Goal: Information Seeking & Learning: Learn about a topic

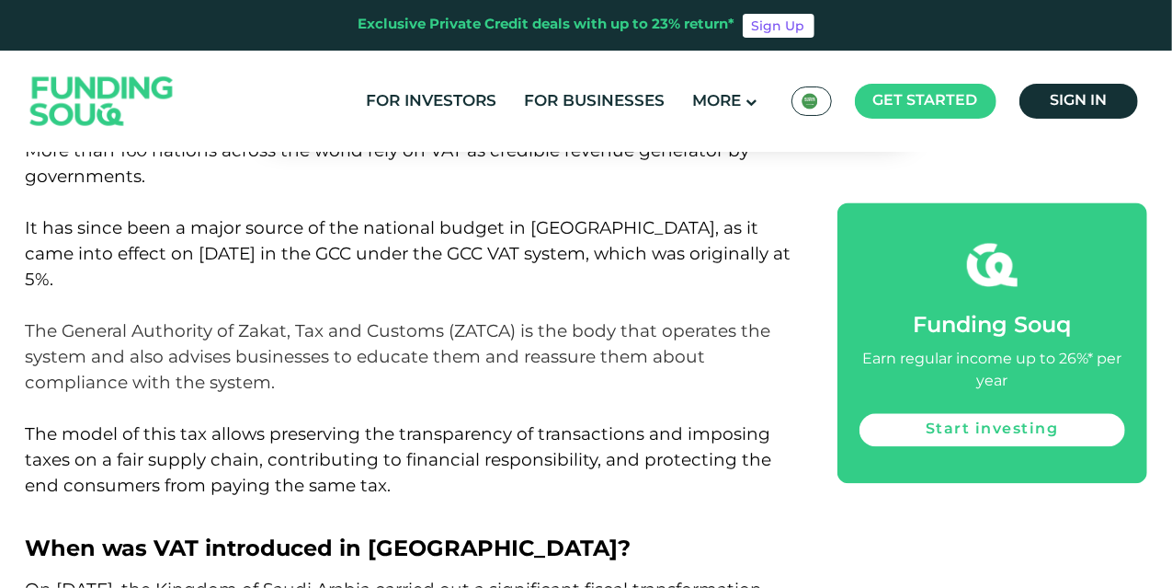
scroll to position [1839, 0]
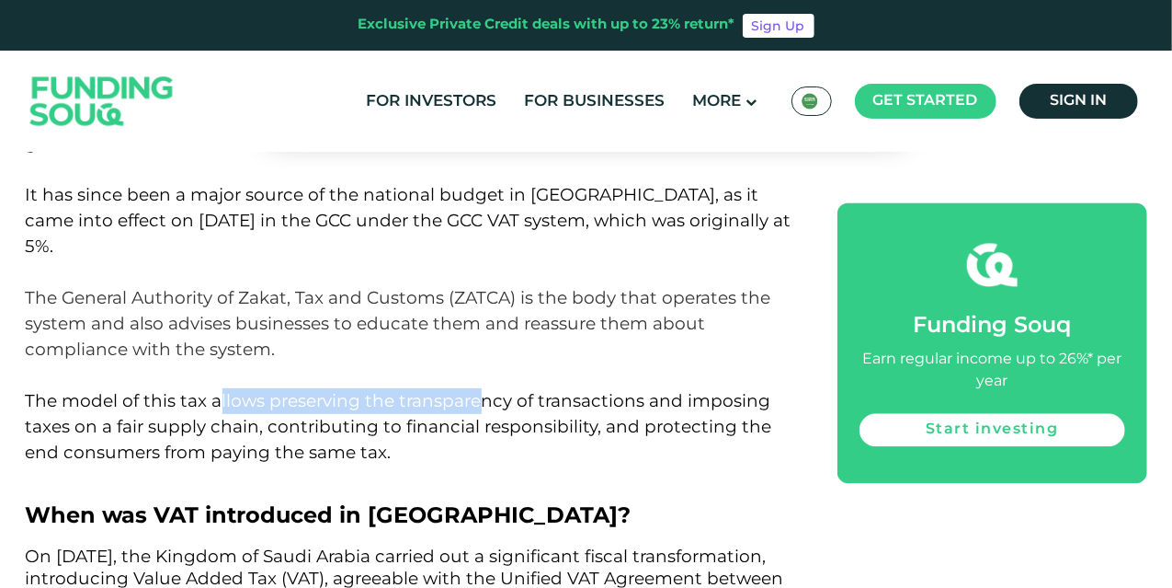
drag, startPoint x: 218, startPoint y: 371, endPoint x: 484, endPoint y: 366, distance: 265.8
click at [484, 390] on span "The model of this tax allows preserving the transparency of transactions and im…" at bounding box center [399, 426] width 747 height 73
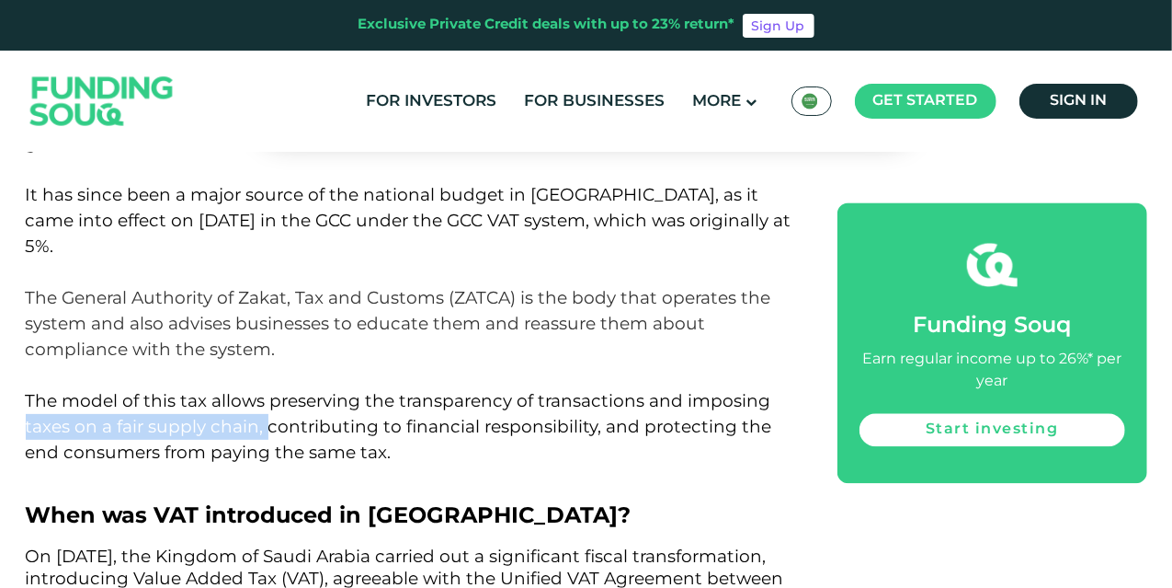
drag, startPoint x: 27, startPoint y: 396, endPoint x: 268, endPoint y: 394, distance: 241.8
click at [268, 394] on span "The model of this tax allows preserving the transparency of transactions and im…" at bounding box center [399, 426] width 747 height 73
click at [467, 399] on span "The model of this tax allows preserving the transparency of transactions and im…" at bounding box center [399, 426] width 747 height 73
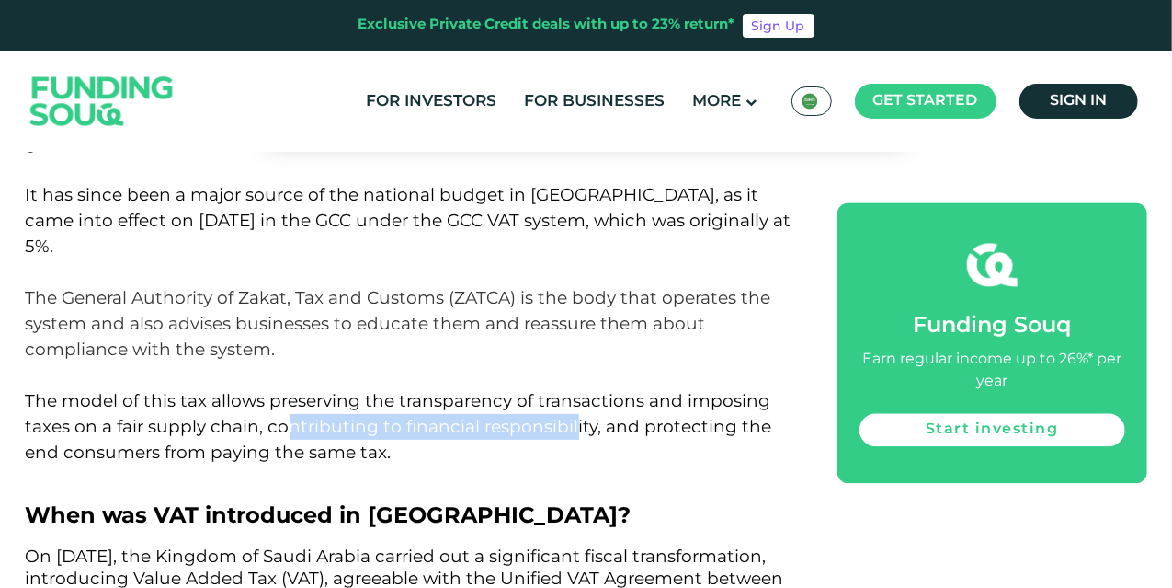
drag, startPoint x: 282, startPoint y: 402, endPoint x: 568, endPoint y: 402, distance: 286.0
click at [568, 402] on span "The model of this tax allows preserving the transparency of transactions and im…" at bounding box center [399, 426] width 747 height 73
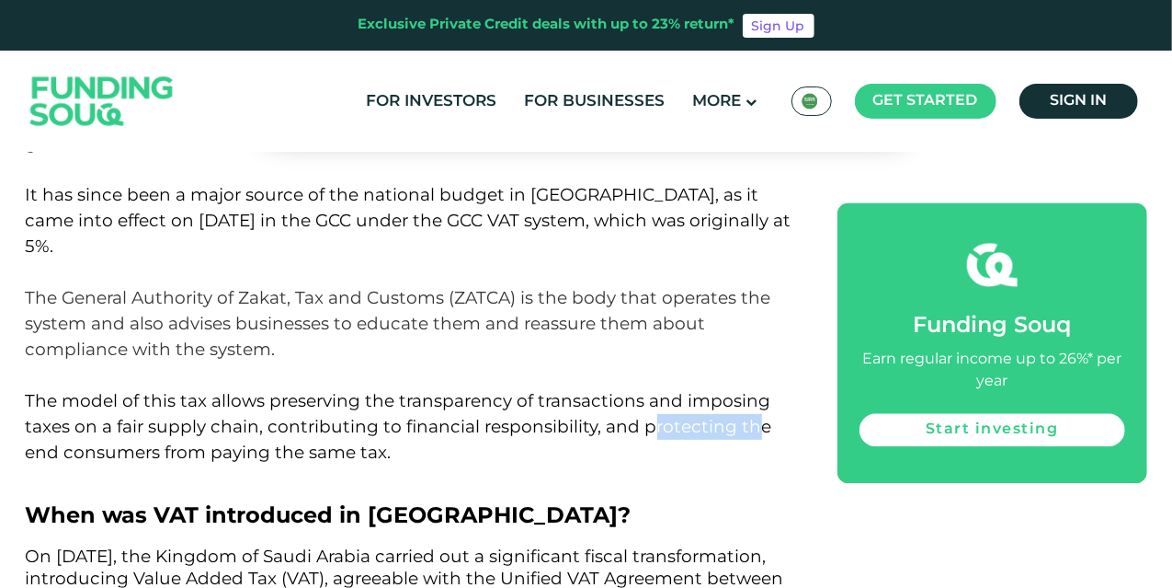
drag, startPoint x: 649, startPoint y: 398, endPoint x: 752, endPoint y: 393, distance: 103.1
click at [752, 393] on span "The model of this tax allows preserving the transparency of transactions and im…" at bounding box center [399, 426] width 747 height 73
drag, startPoint x: 50, startPoint y: 431, endPoint x: 191, endPoint y: 433, distance: 141.6
click at [191, 433] on span "The model of this tax allows preserving the transparency of transactions and im…" at bounding box center [399, 426] width 747 height 73
click at [312, 437] on span "The model of this tax allows preserving the transparency of transactions and im…" at bounding box center [399, 426] width 747 height 73
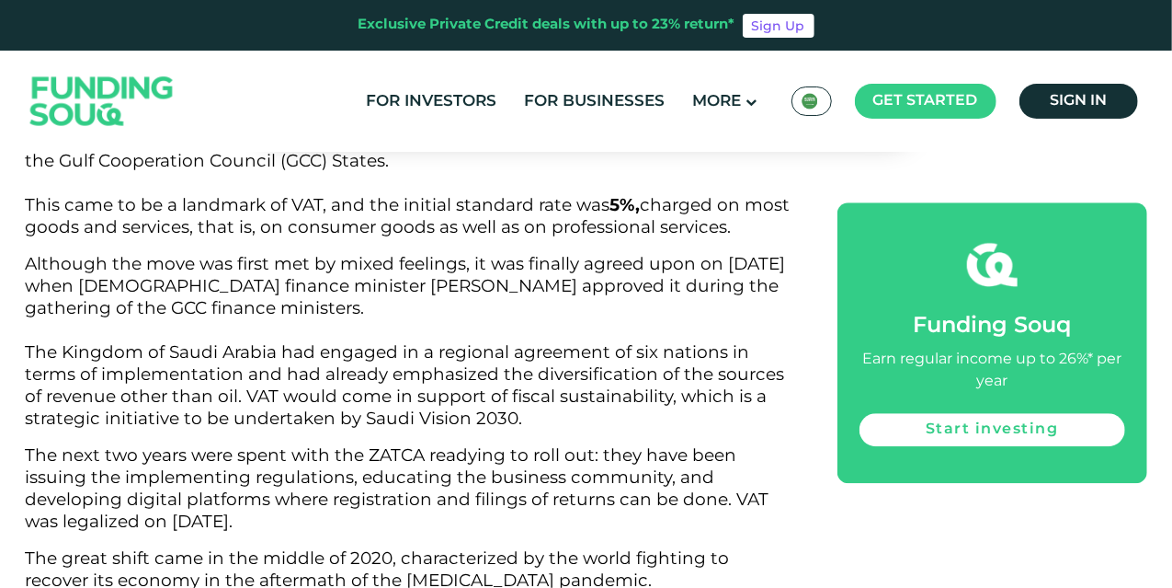
scroll to position [2391, 0]
